Goal: Navigation & Orientation: Find specific page/section

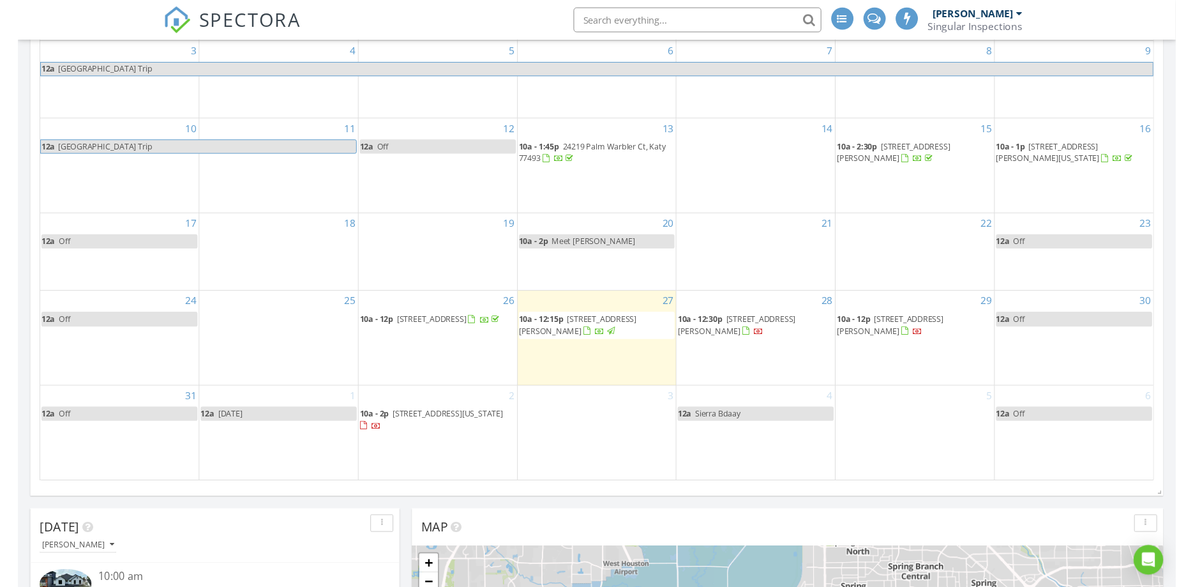
scroll to position [1578, 1194]
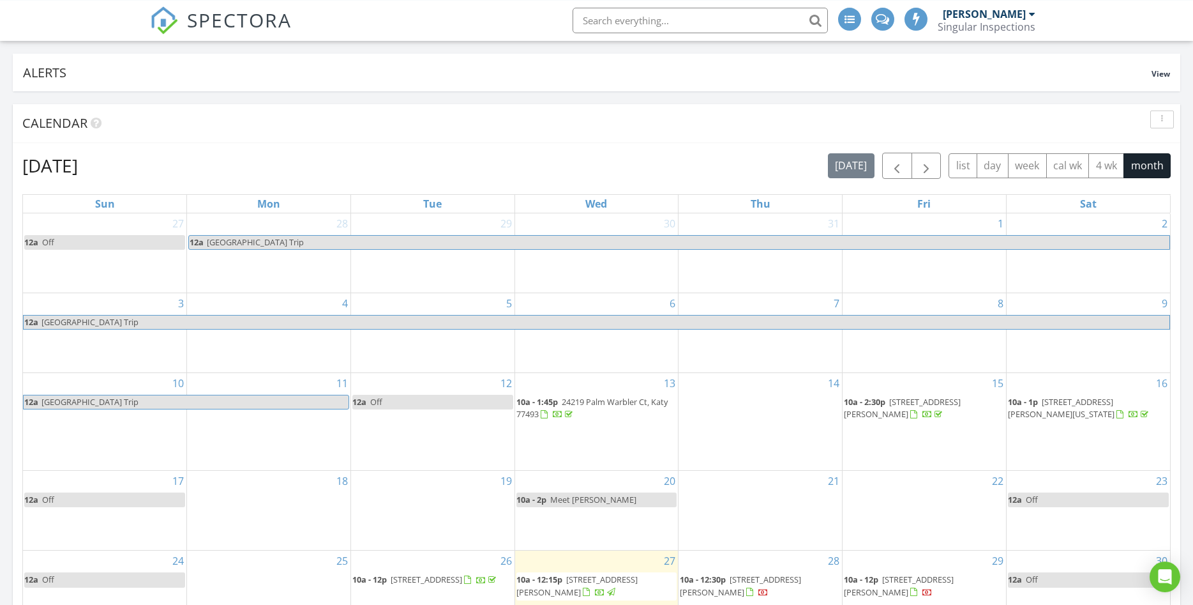
scroll to position [217, 0]
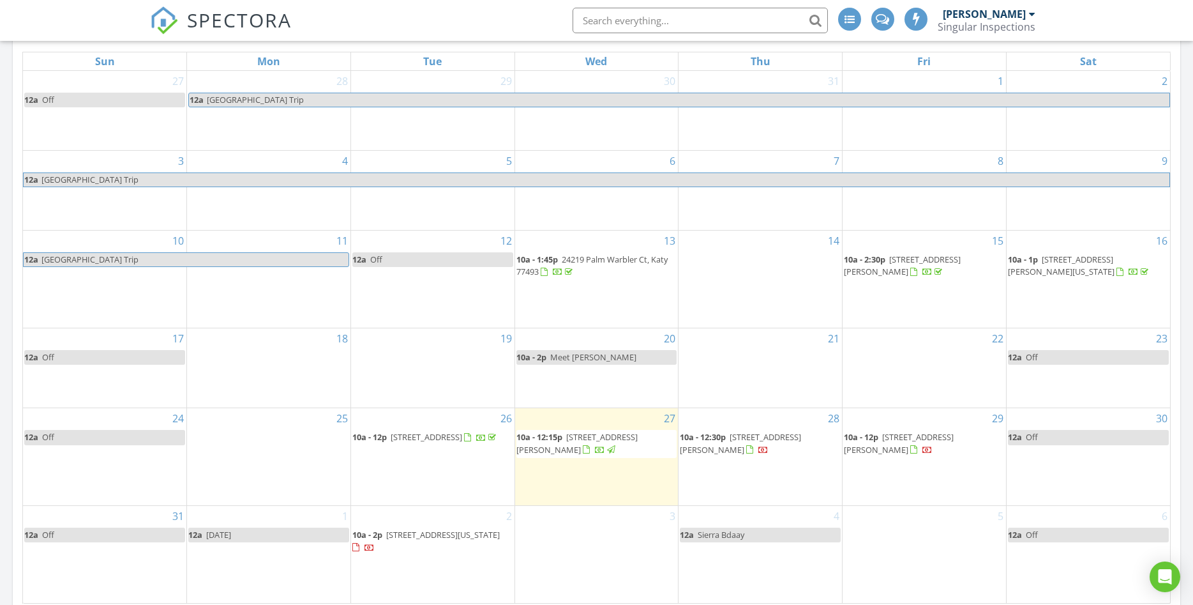
click at [752, 446] on span "10a - 12:30p 25911 Maple Bloom Dr, Katy 77494" at bounding box center [760, 443] width 161 height 25
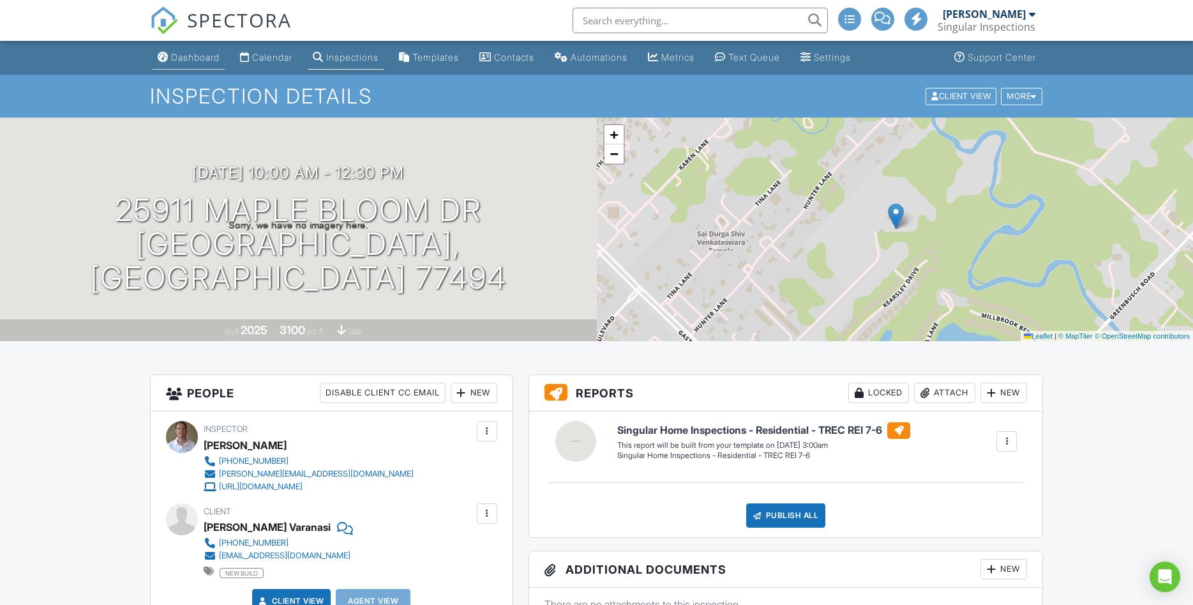
click at [191, 54] on div "Dashboard" at bounding box center [195, 57] width 49 height 11
